Goal: Communication & Community: Answer question/provide support

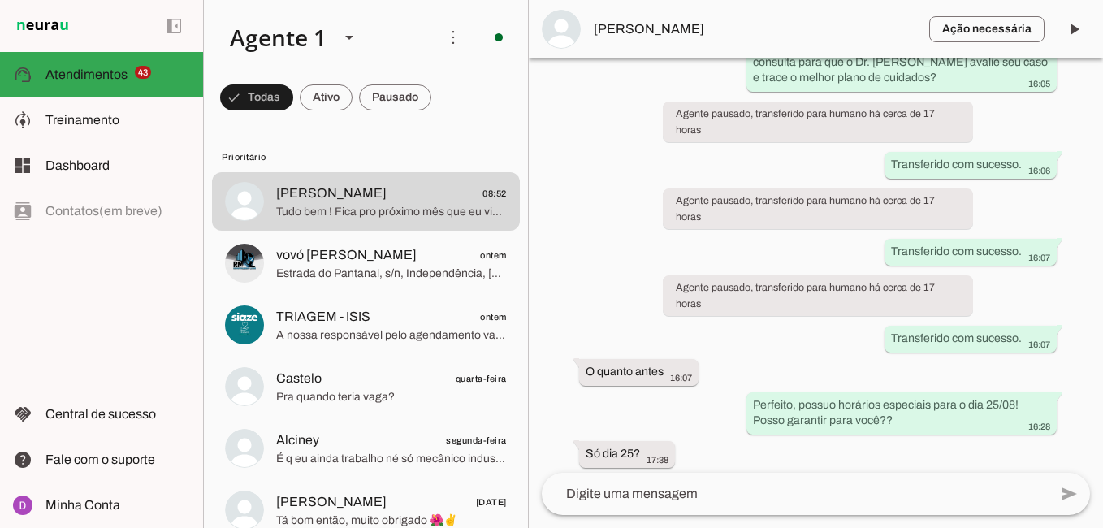
scroll to position [1313, 0]
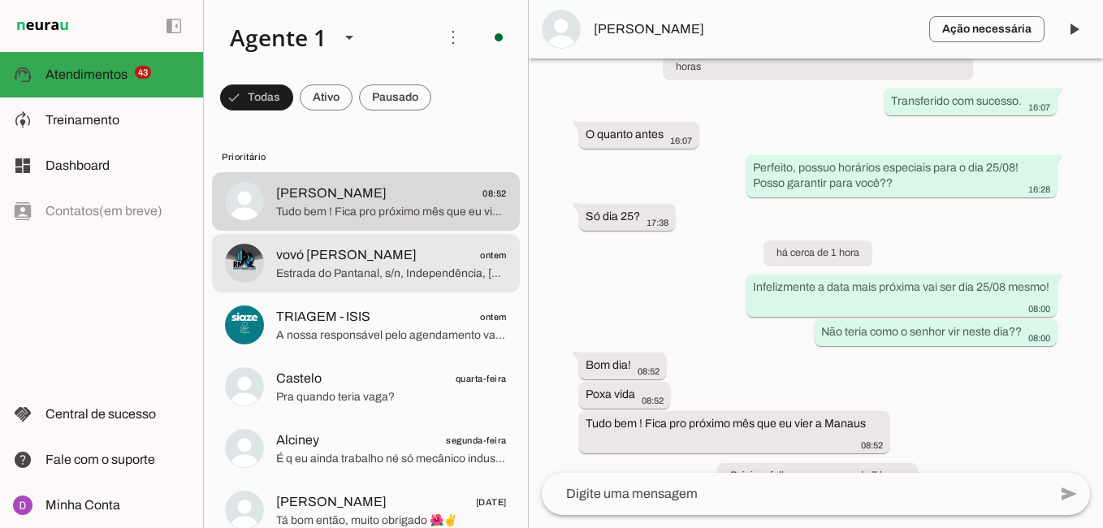
click at [443, 266] on span "Estrada do Pantanal, s/n, Independência, [GEOGRAPHIC_DATA] - 69680-000 E-mail: …" at bounding box center [391, 274] width 231 height 16
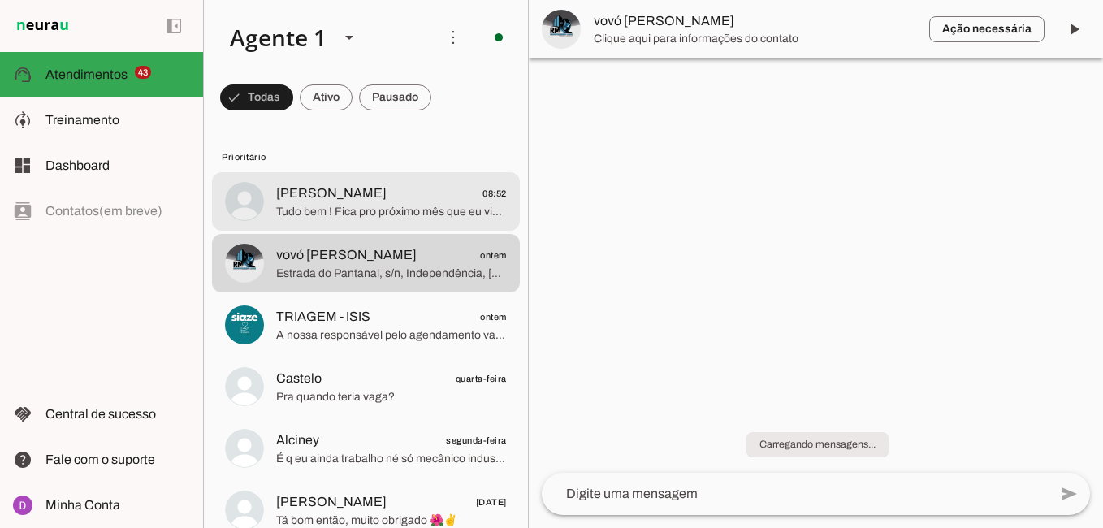
click at [388, 215] on span "Tudo bem ! Fica pro próximo mês que eu vier a Manaus" at bounding box center [391, 212] width 231 height 16
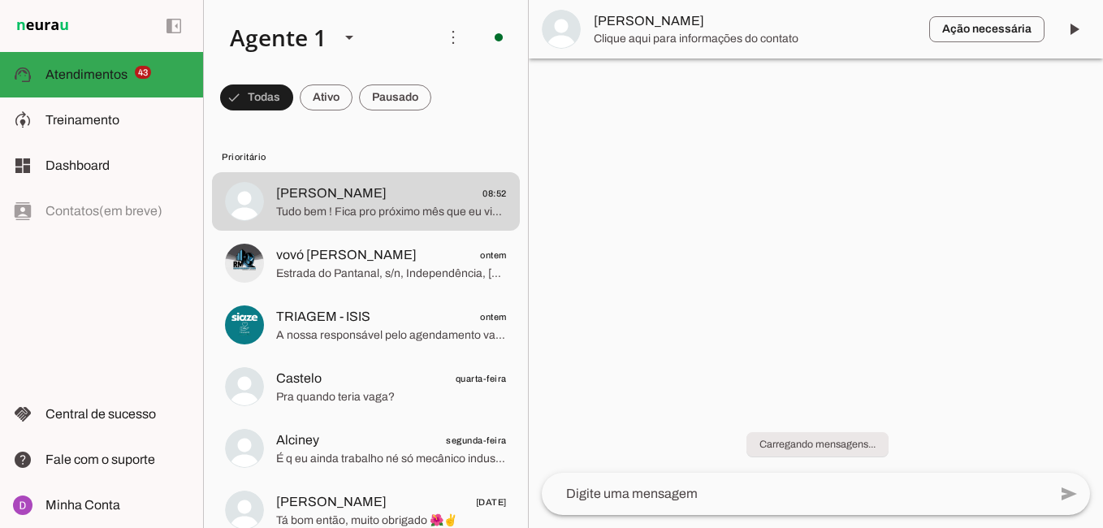
scroll to position [1313, 0]
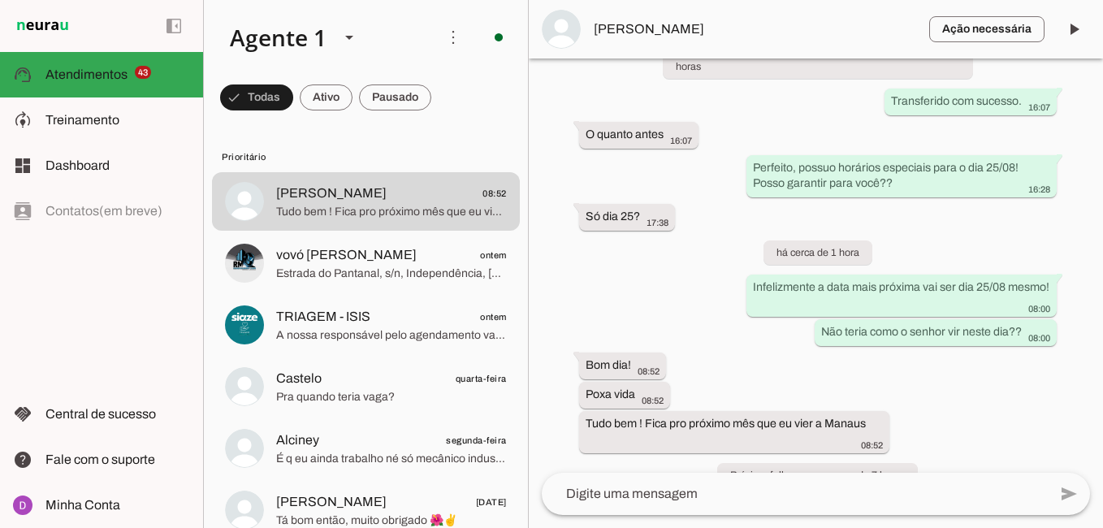
click at [708, 498] on textarea at bounding box center [795, 493] width 506 height 19
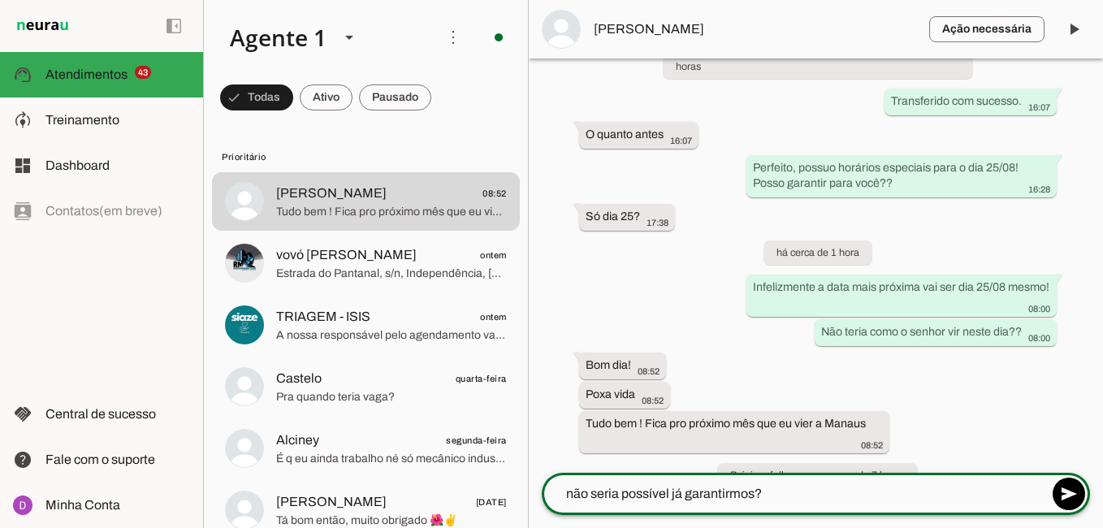
click at [801, 495] on textarea "não seria possível já garantirmos?" at bounding box center [795, 493] width 506 height 19
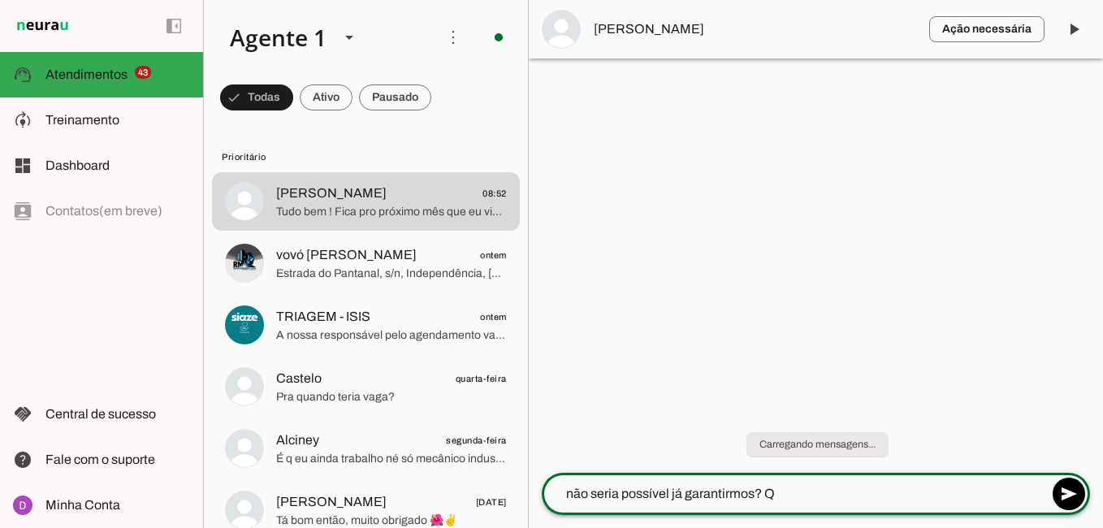
scroll to position [0, 0]
type textarea "não seria possível já garantirmos? Qual seria o mês que você retornaria para cá?"
type md-outlined-text-field "não seria possível já garantirmos? Qual seria o mês que você retornaria para cá?"
click at [1072, 484] on span at bounding box center [1068, 493] width 39 height 39
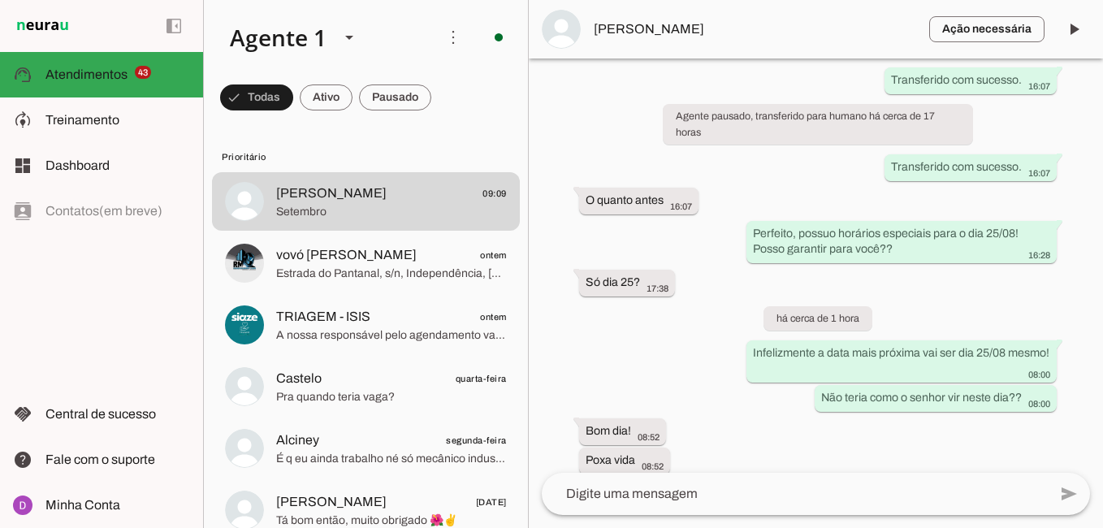
scroll to position [1395, 0]
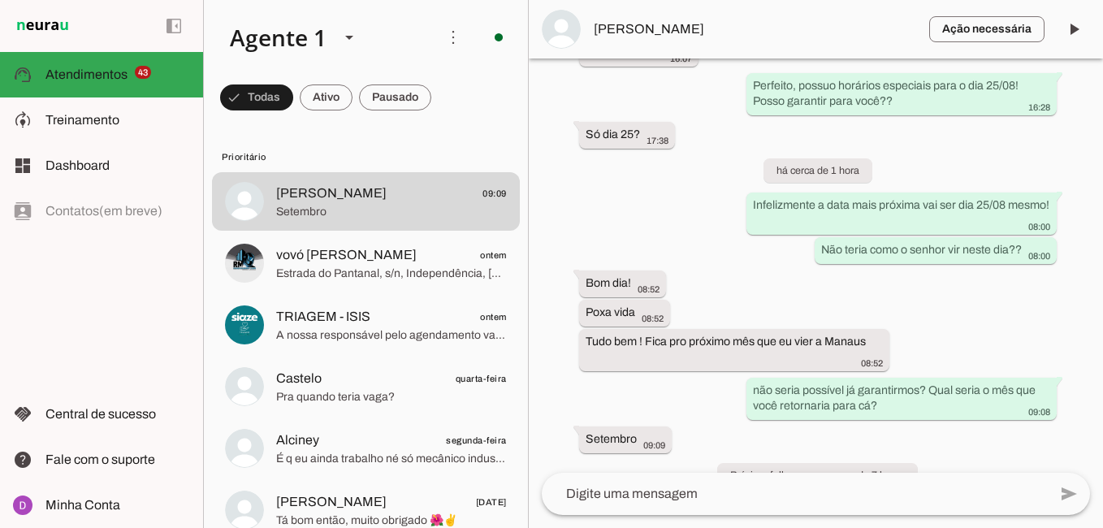
click at [687, 491] on textarea at bounding box center [795, 493] width 506 height 19
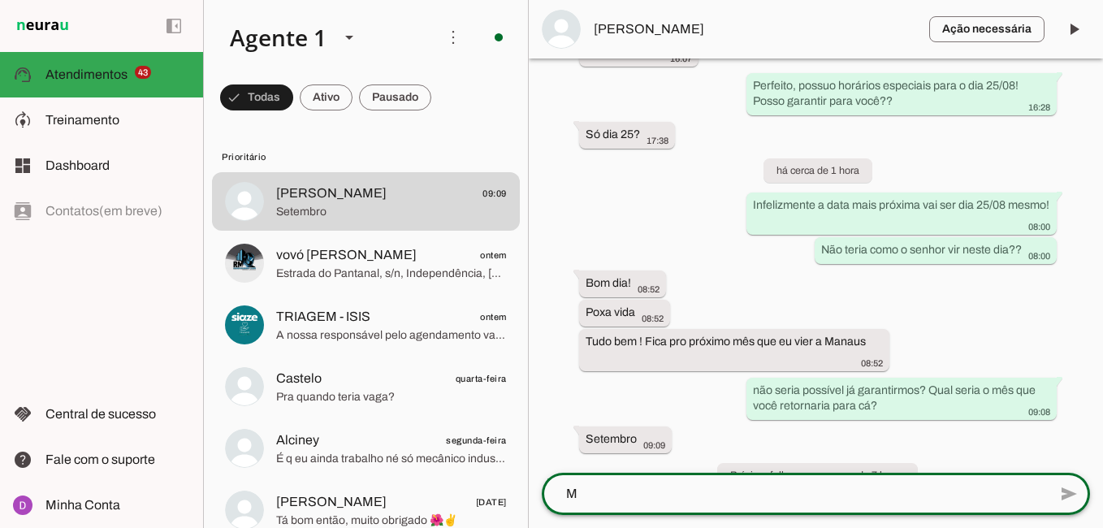
scroll to position [0, 0]
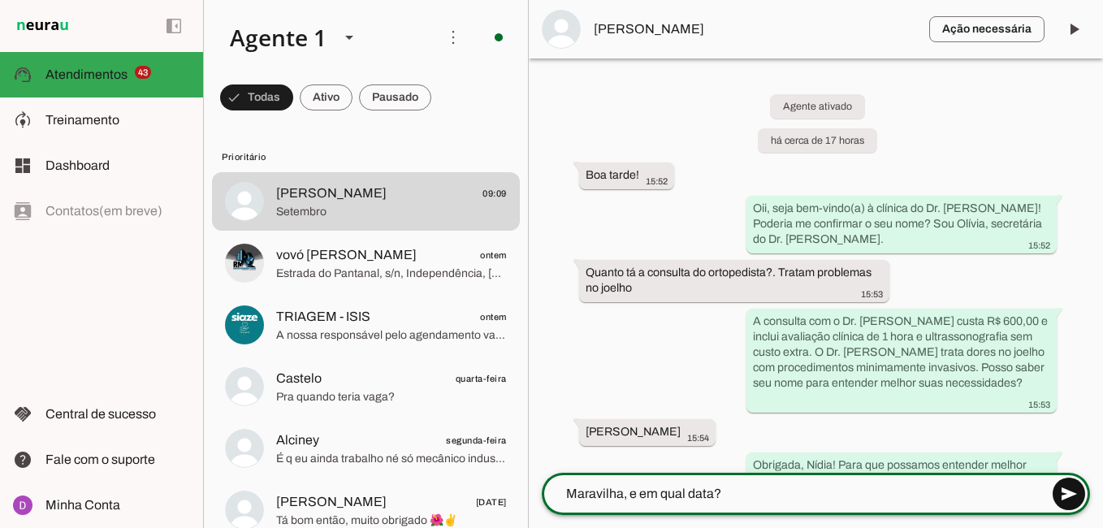
type textarea "Maravilha, e em qual data?"
type md-outlined-text-field "Maravilha, e em qual data?"
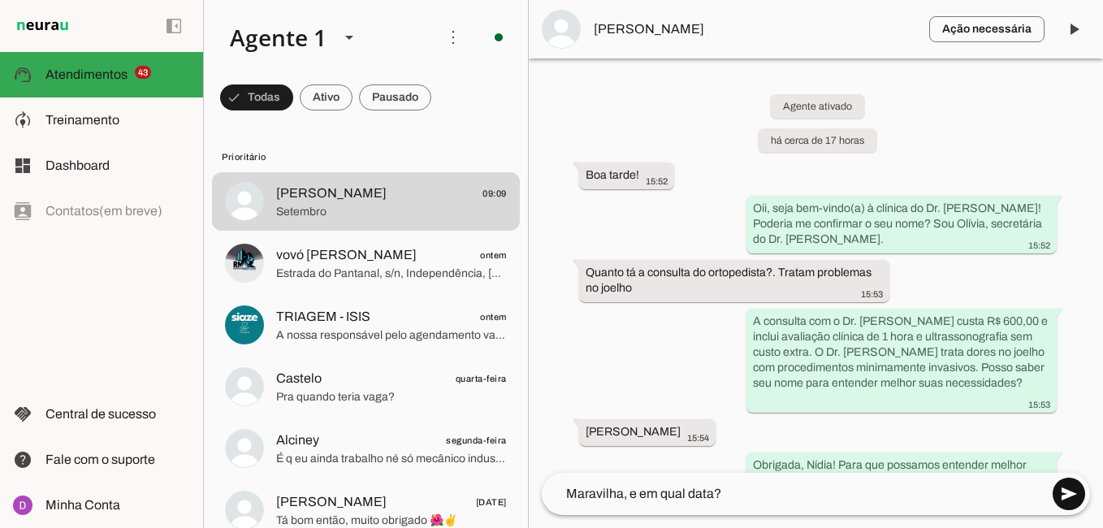
click at [1062, 482] on span at bounding box center [1068, 493] width 39 height 39
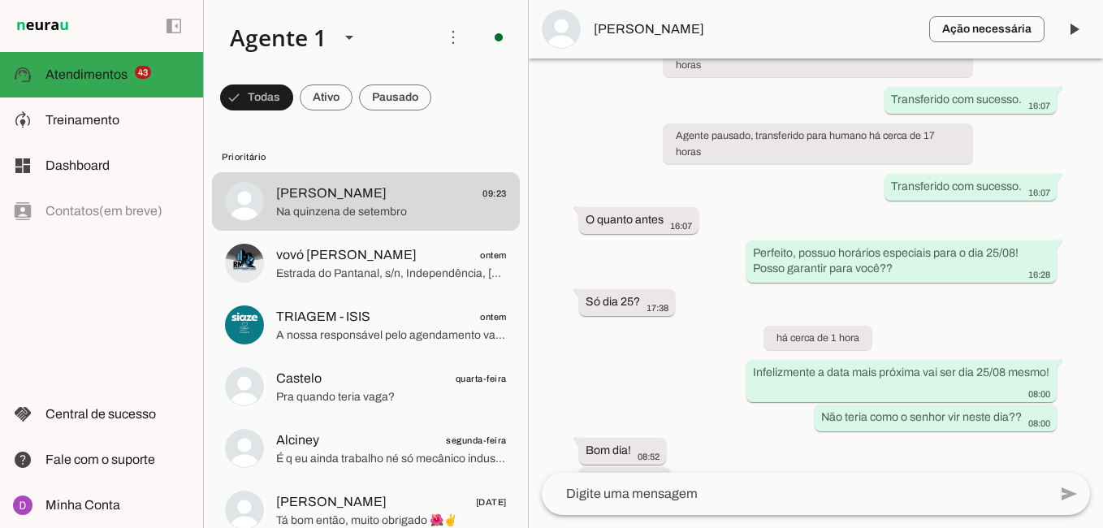
scroll to position [1461, 0]
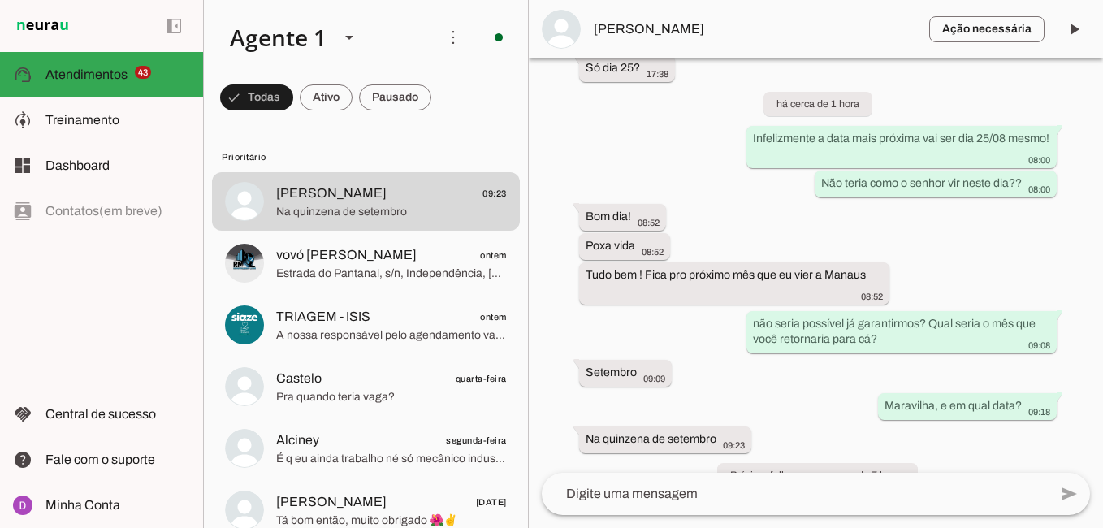
click at [684, 485] on textarea at bounding box center [795, 493] width 506 height 19
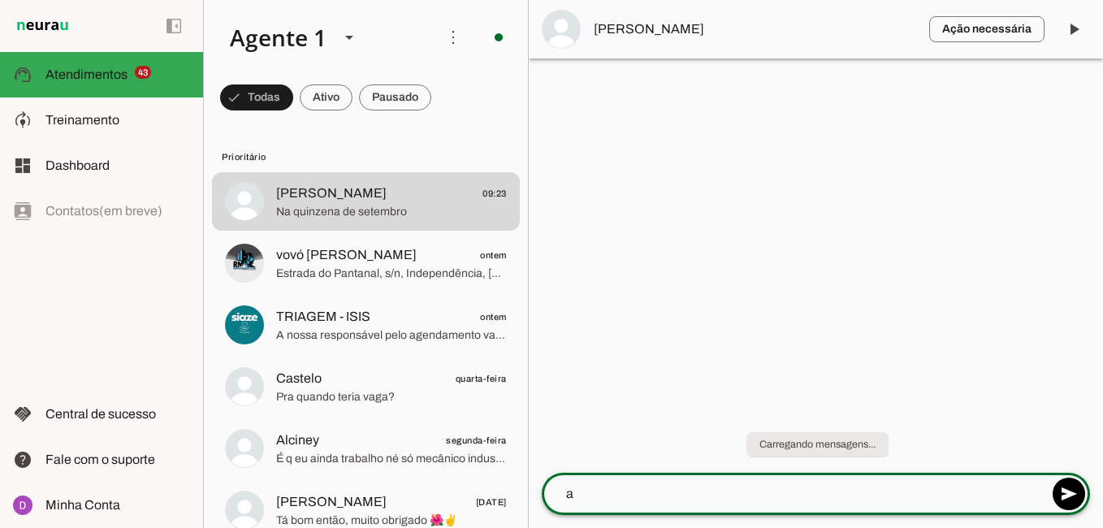
scroll to position [0, 0]
type textarea "a"
type textarea "e"
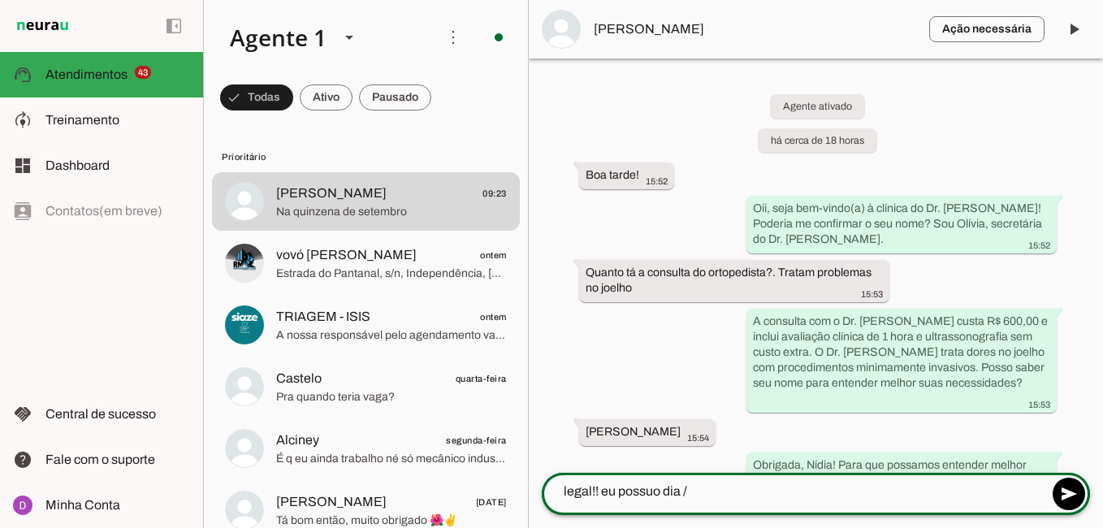
click at [774, 504] on div "legal!! eu possuo dia /" at bounding box center [792, 491] width 506 height 42
click at [767, 494] on textarea "legal!! eu possuo dia /" at bounding box center [792, 491] width 506 height 19
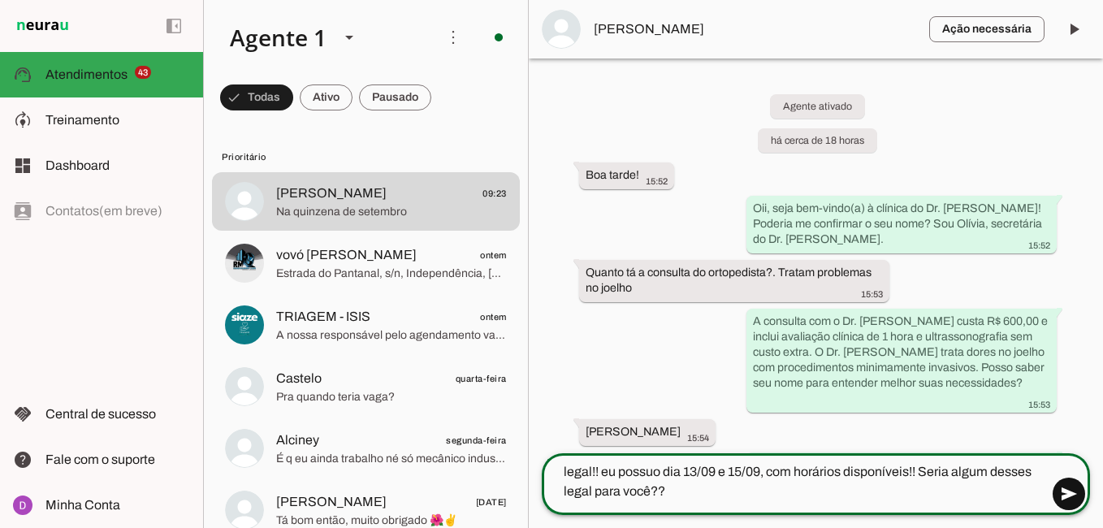
type textarea "legal!! eu possuo dia 13/09 e 15/09, com horários disponíveis!! Seria algum des…"
type md-outlined-text-field "legal!! eu possuo dia 13/09 e 15/09, com horários disponíveis!! Seria algum des…"
click at [1080, 497] on span at bounding box center [1068, 493] width 39 height 39
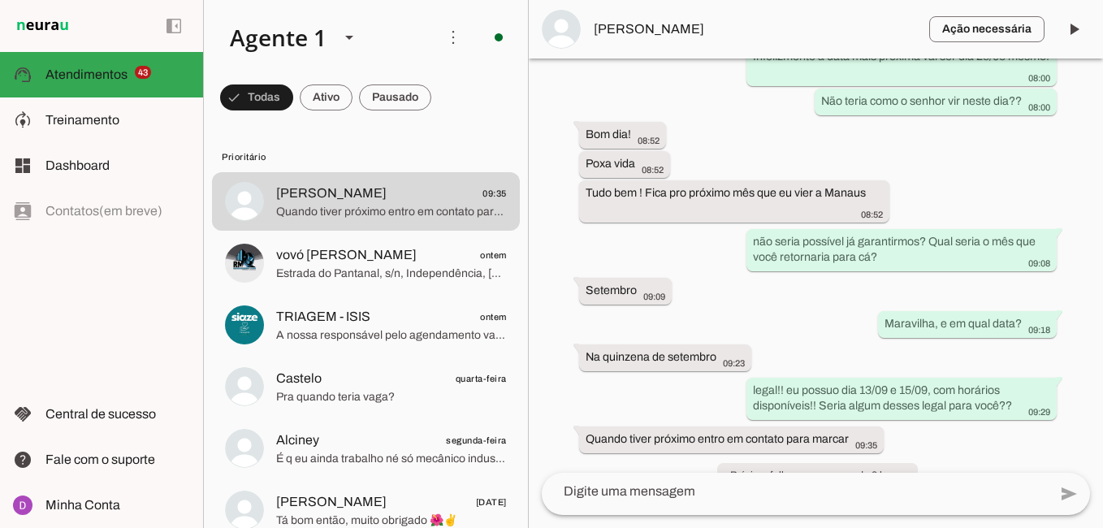
scroll to position [0, 0]
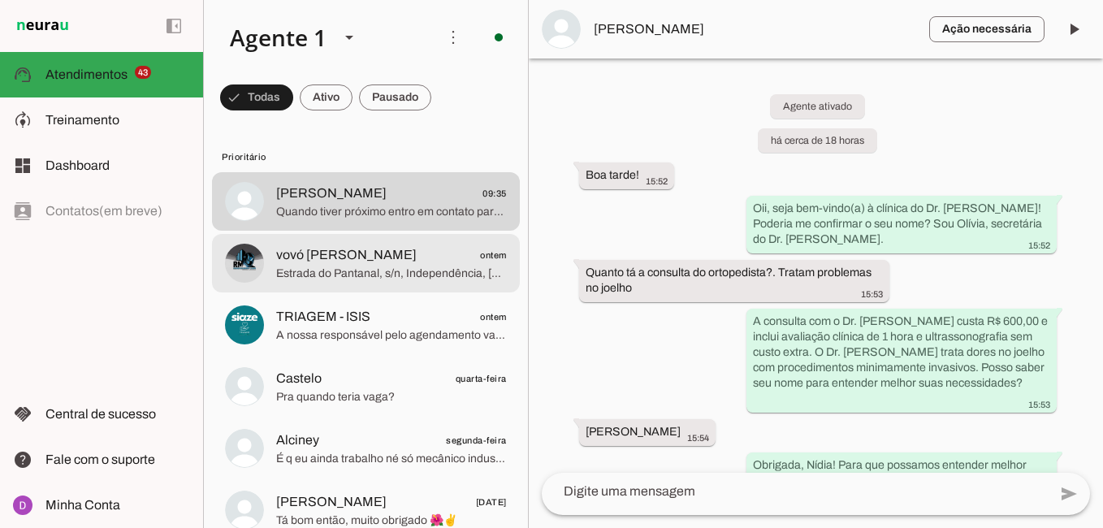
click at [405, 257] on span "vovó [PERSON_NAME] ontem" at bounding box center [391, 255] width 231 height 20
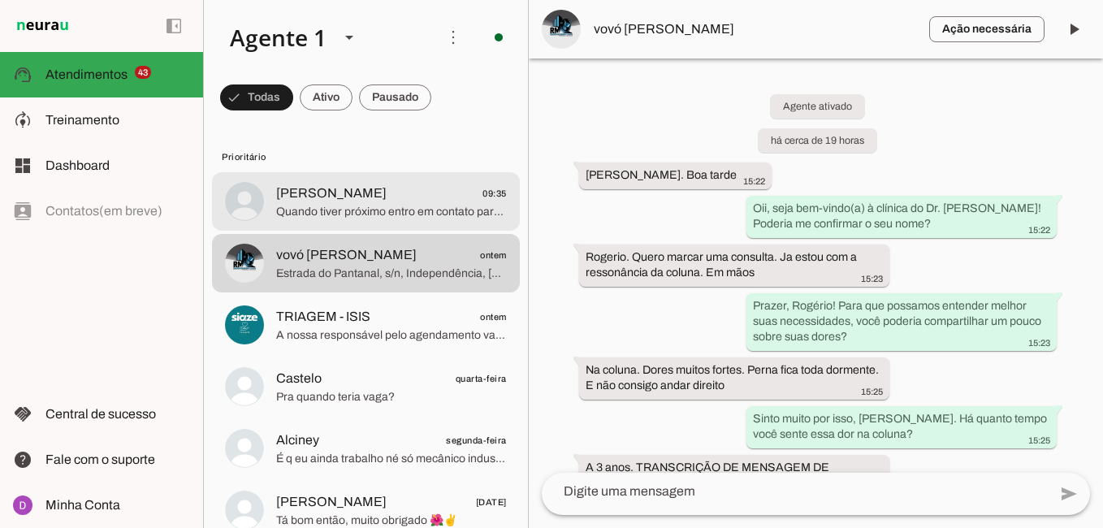
click at [457, 213] on span "Quando tiver próximo entro em contato para marcar" at bounding box center [391, 212] width 231 height 16
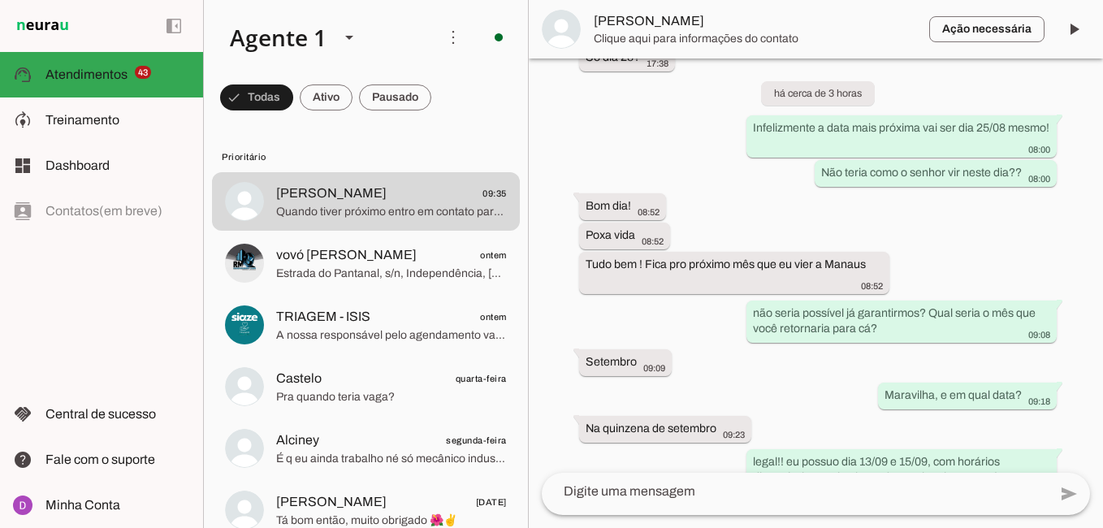
scroll to position [1543, 0]
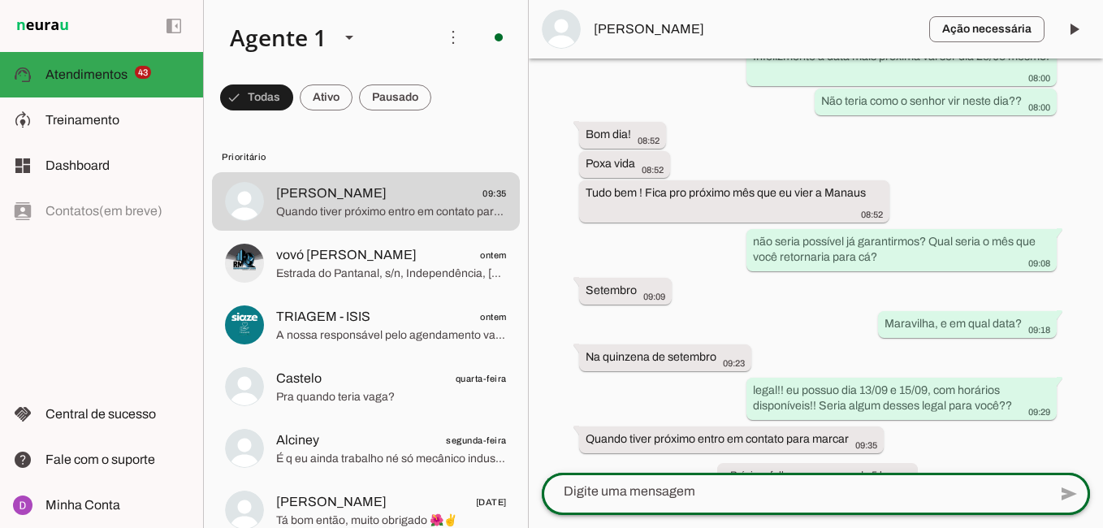
click at [764, 503] on div at bounding box center [792, 491] width 506 height 42
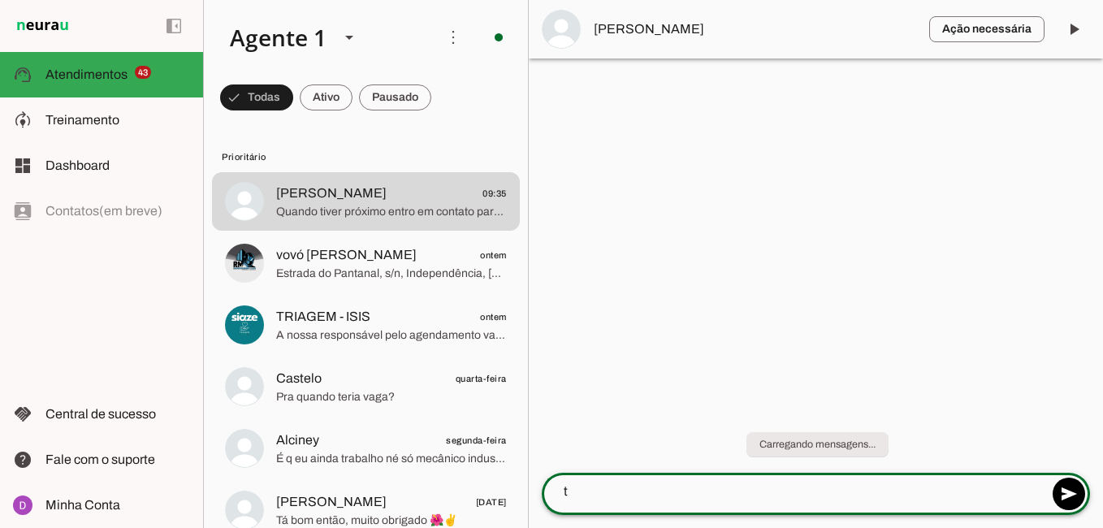
scroll to position [0, 0]
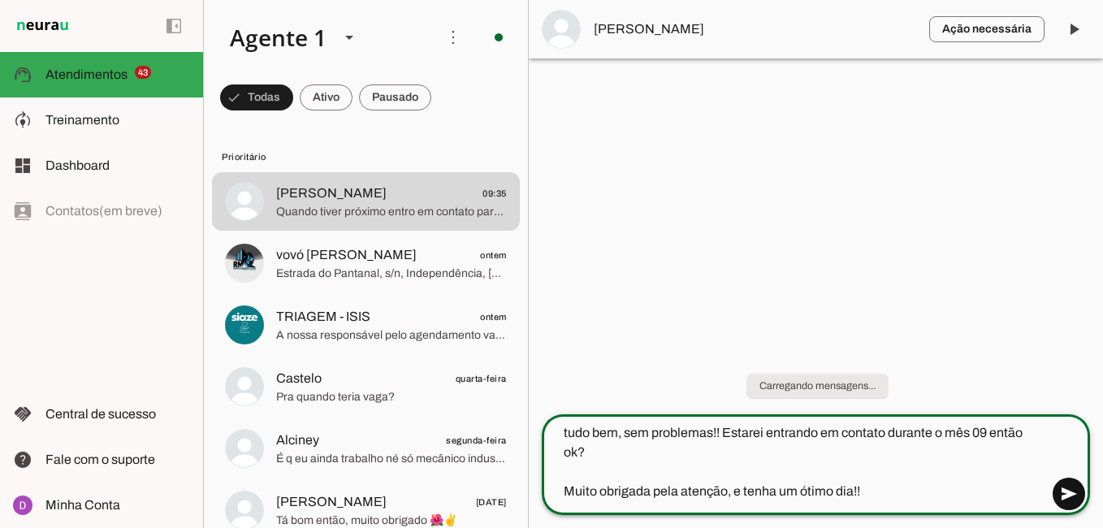
type textarea "tudo bem, sem problemas!! Estarei entrando em contato durante o mês 09 então ok…"
type md-outlined-text-field "tudo bem, sem problemas!! Estarei entrando em contato durante o mês 09 então ok…"
click at [1070, 483] on span at bounding box center [1068, 493] width 39 height 39
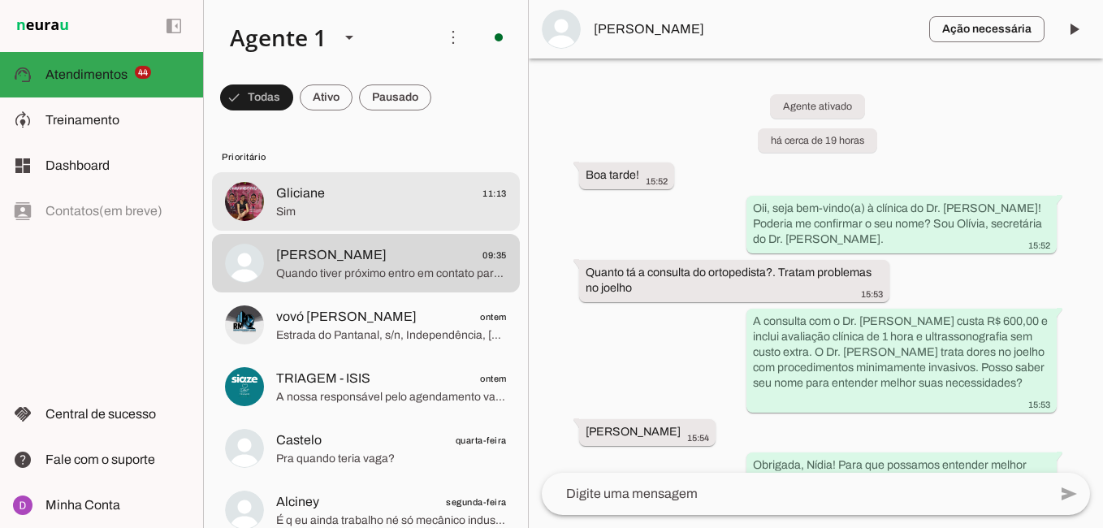
click at [308, 179] on md-item "Gliciane 11:13 Sim" at bounding box center [366, 201] width 308 height 58
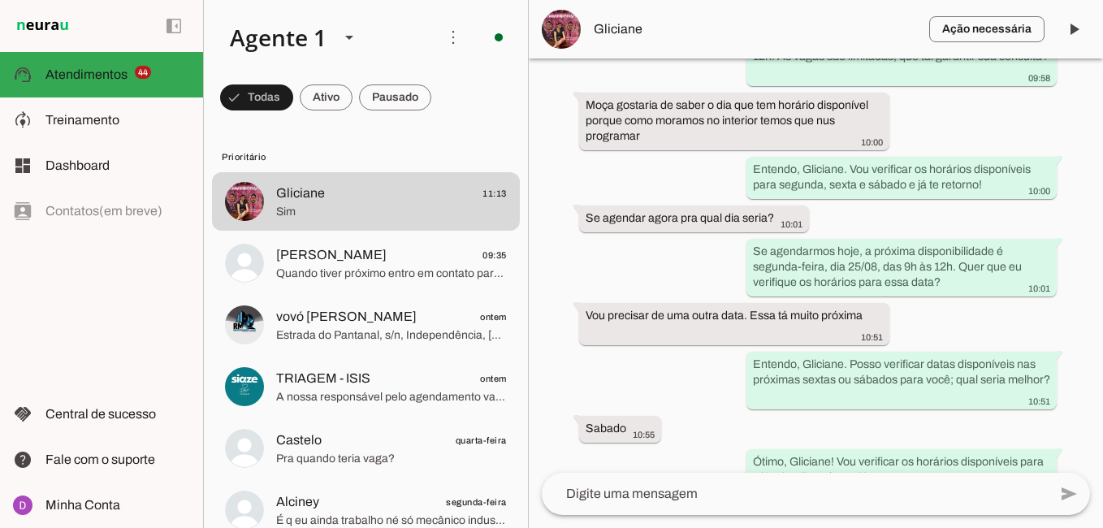
scroll to position [1443, 0]
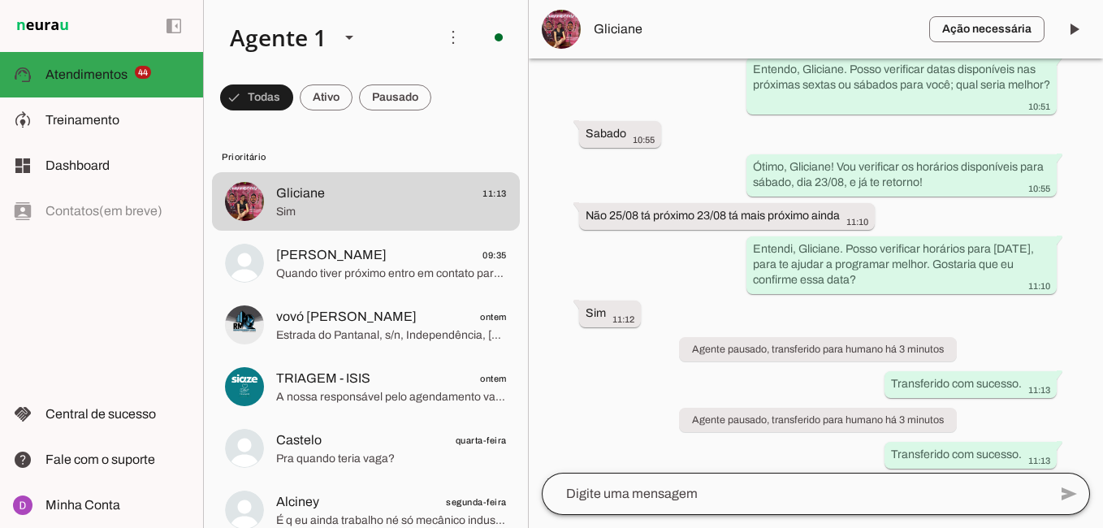
click at [651, 506] on div at bounding box center [795, 494] width 506 height 42
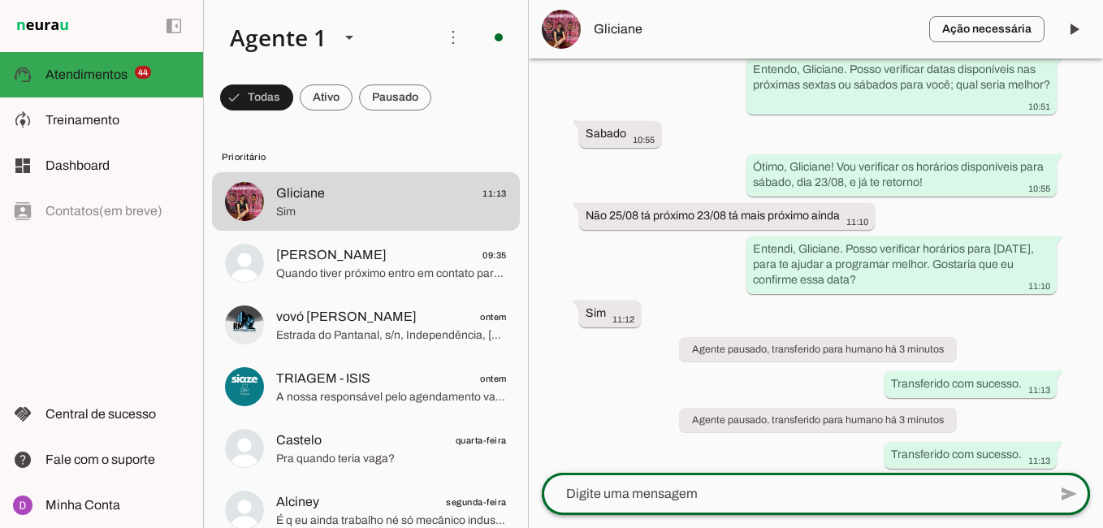
type textarea "P"
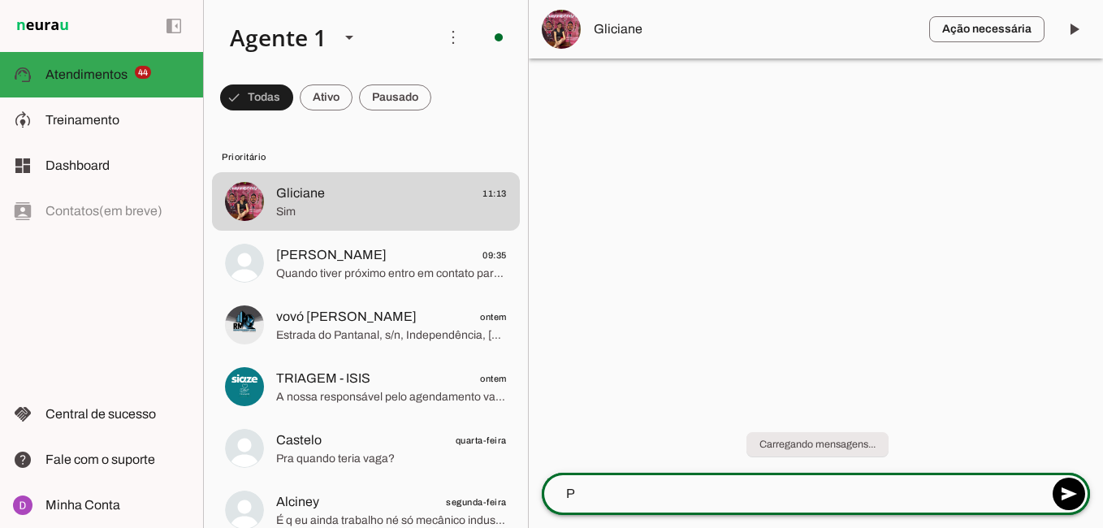
scroll to position [0, 0]
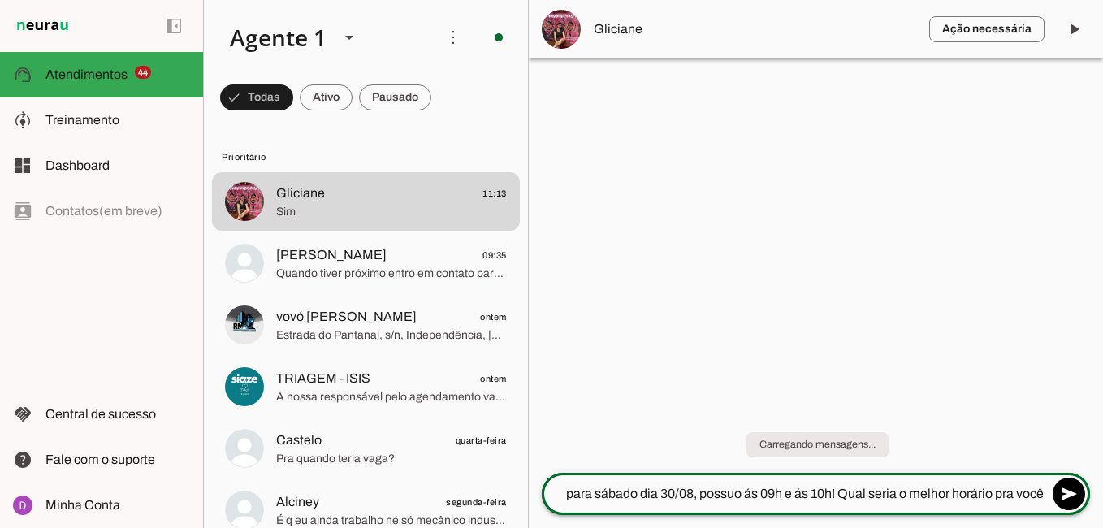
type textarea "para sábado dia 30/08, possuo ás 09h e ás 10h! Qual seria o melhor horário pra …"
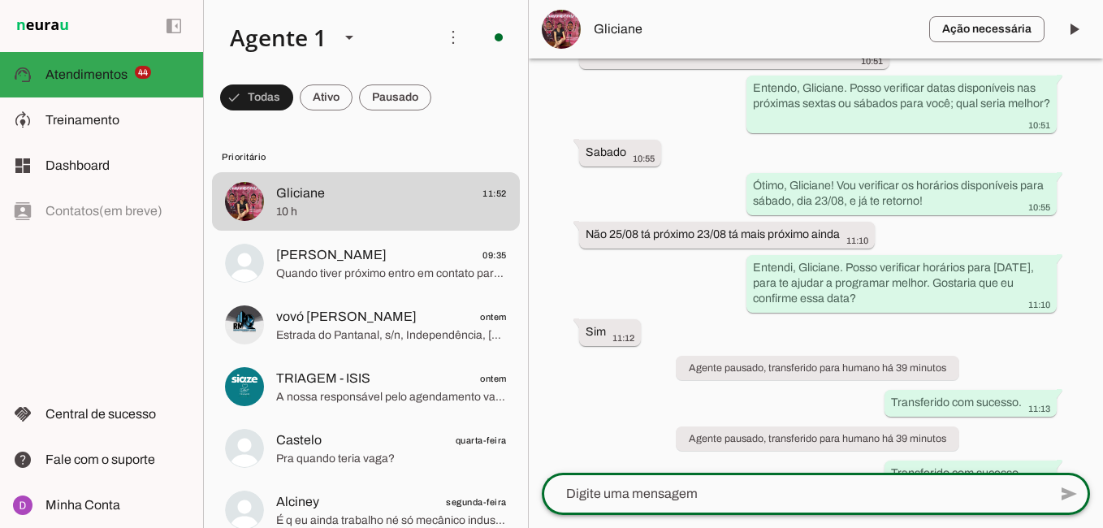
scroll to position [1521, 0]
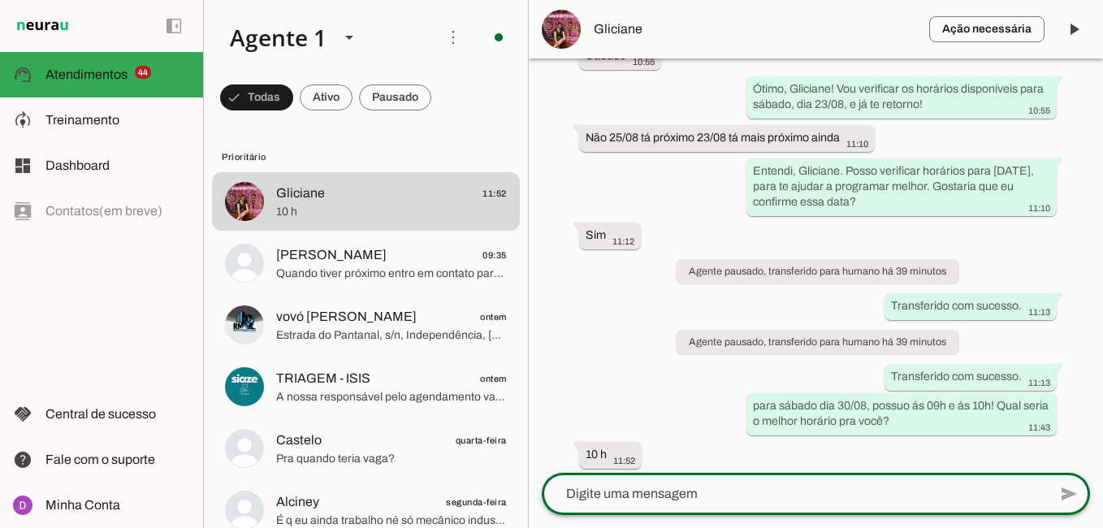
paste textarea "Maravilha, obrigada! Agora, para agilizar um pouco nosso atendimento no dia da …"
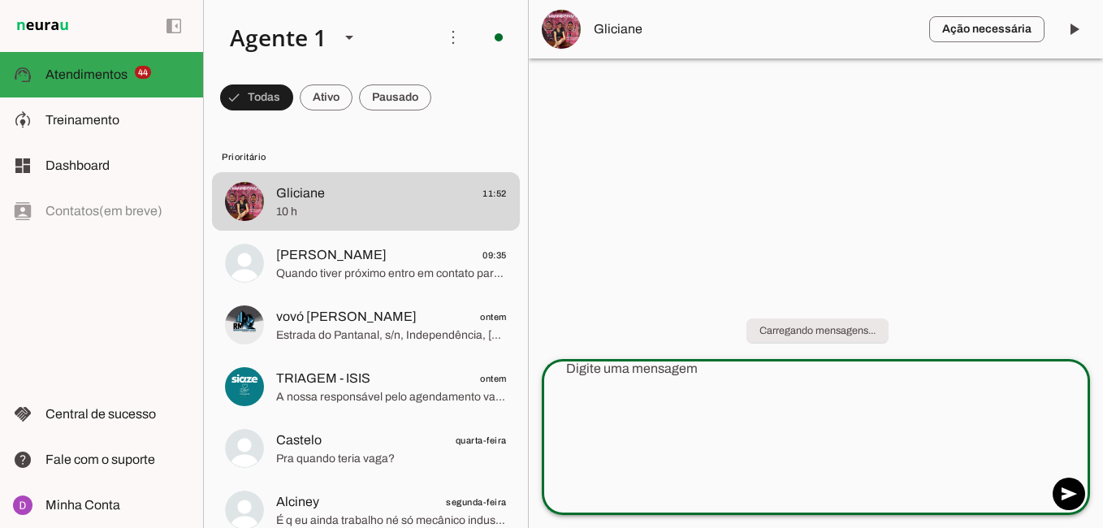
type textarea "Maravilha, obrigada! Agora, para agilizar um pouco nosso atendimento no dia da …"
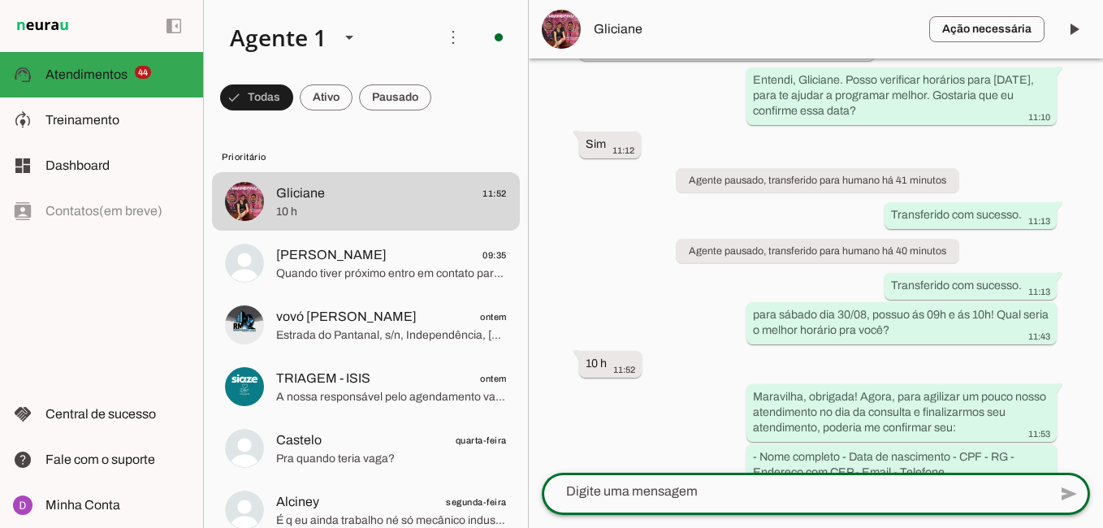
scroll to position [1629, 0]
